Goal: Transaction & Acquisition: Purchase product/service

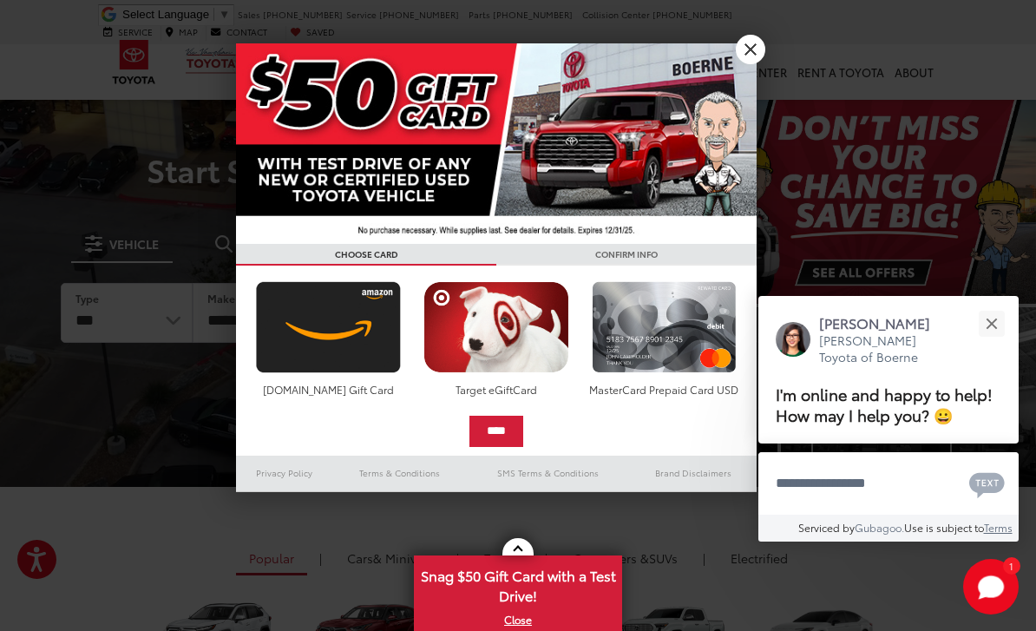
click at [750, 53] on link "X" at bounding box center [751, 50] width 30 height 30
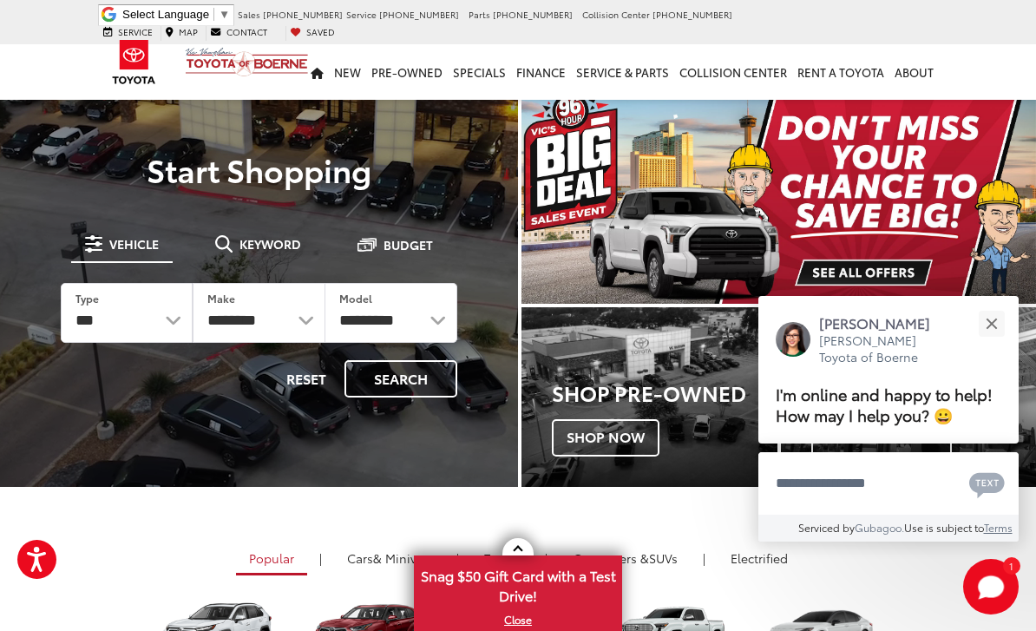
click at [996, 318] on div "Close" at bounding box center [991, 323] width 11 height 11
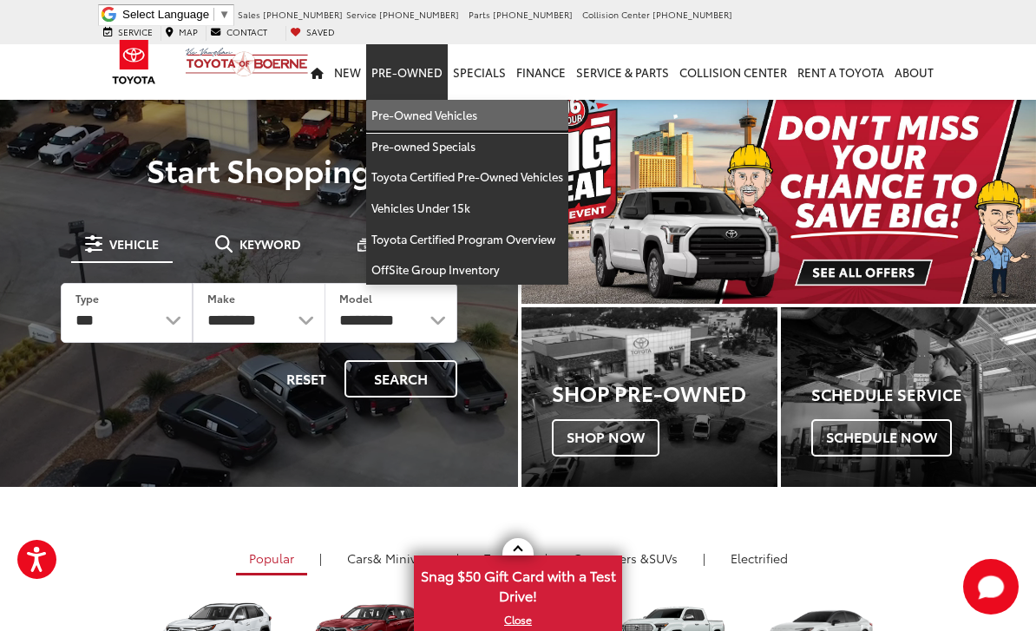
click at [466, 100] on link "Pre-Owned Vehicles" at bounding box center [467, 115] width 202 height 31
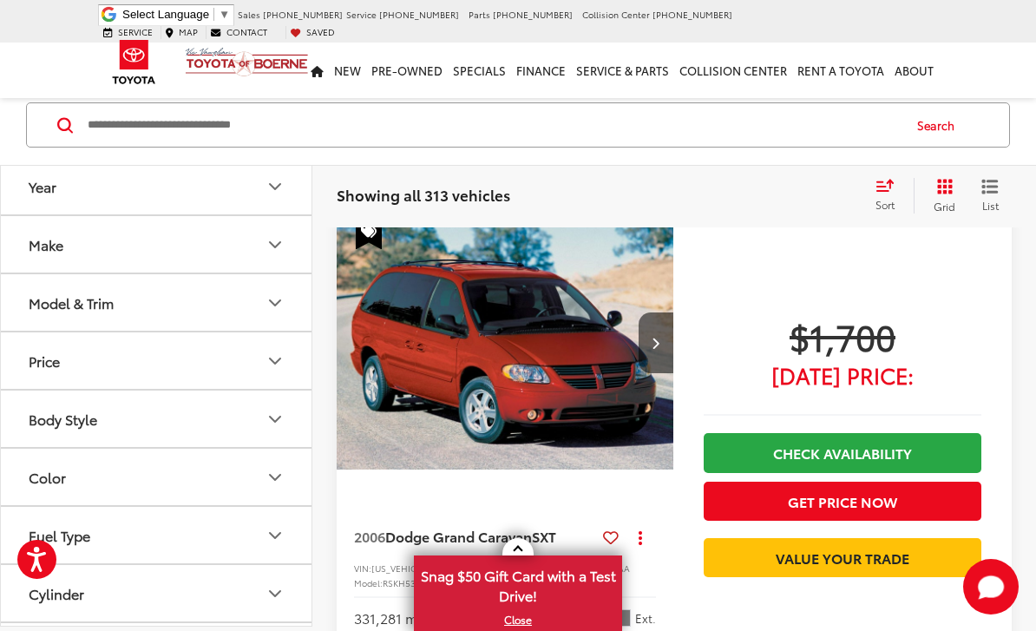
scroll to position [143, 0]
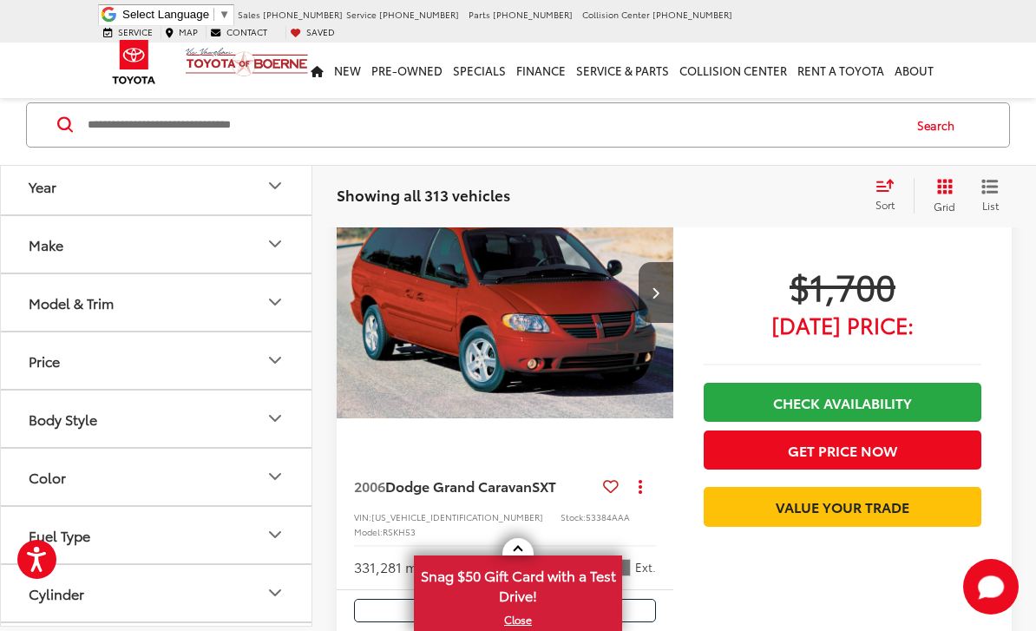
click at [206, 248] on button "Make" at bounding box center [157, 244] width 312 height 56
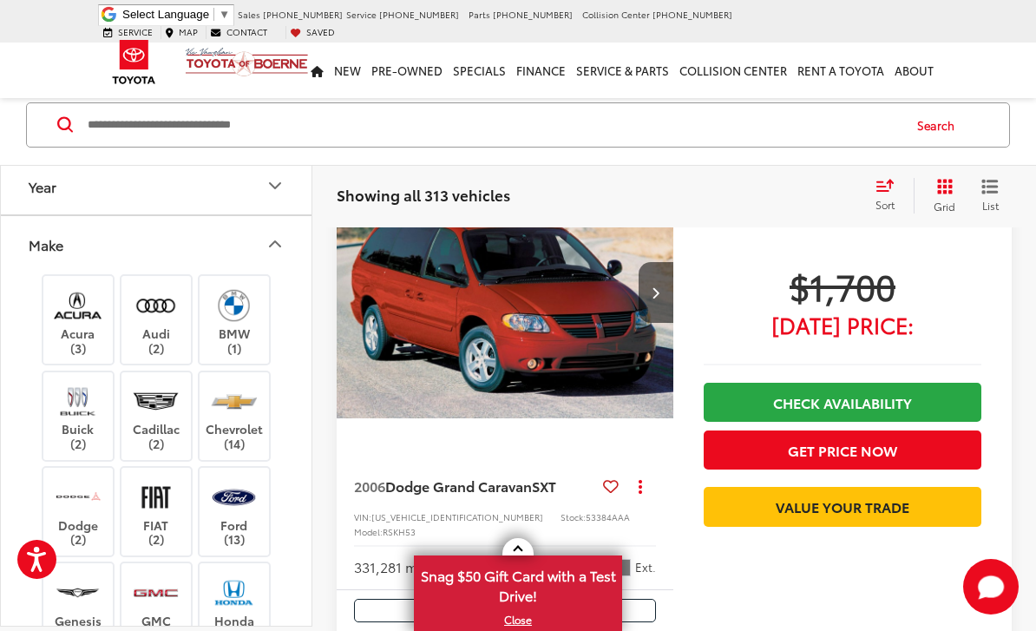
click at [255, 247] on button "Make" at bounding box center [157, 244] width 312 height 56
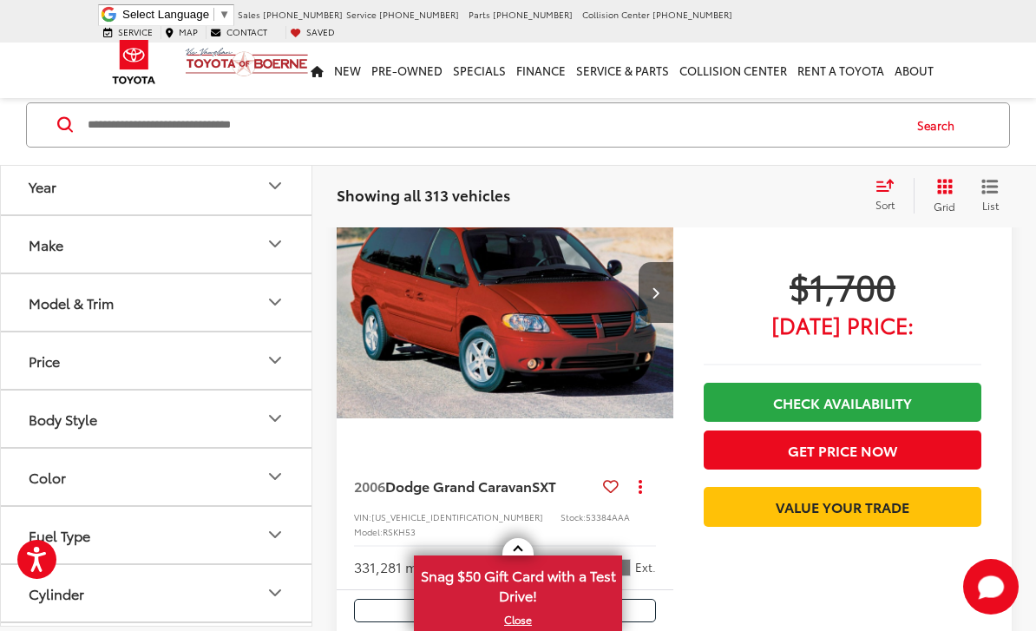
click at [234, 298] on button "Model & Trim" at bounding box center [157, 302] width 312 height 56
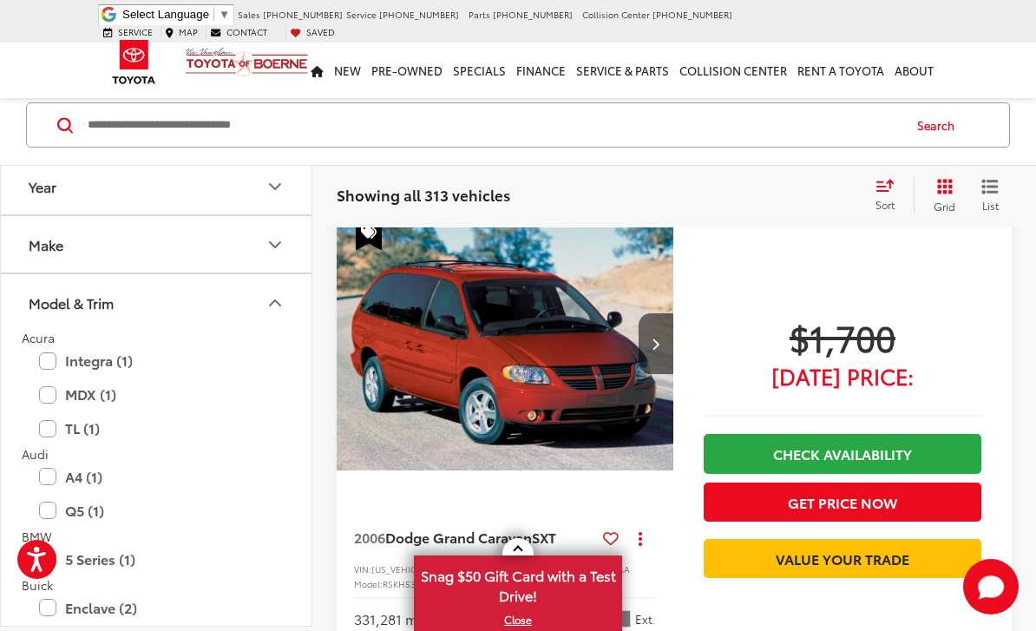
scroll to position [0, 0]
